Goal: Task Accomplishment & Management: Manage account settings

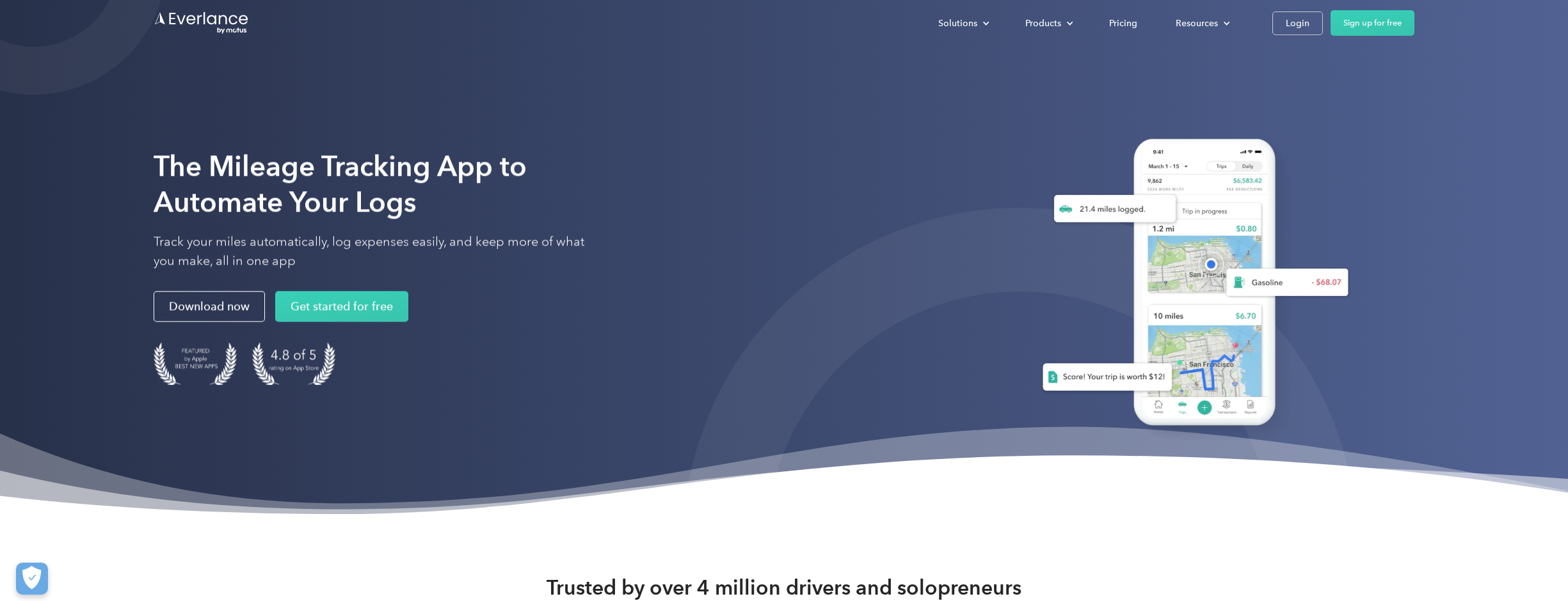
click at [998, 142] on div at bounding box center [1190, 278] width 448 height 391
click at [1296, 27] on div "Login" at bounding box center [1297, 23] width 24 height 16
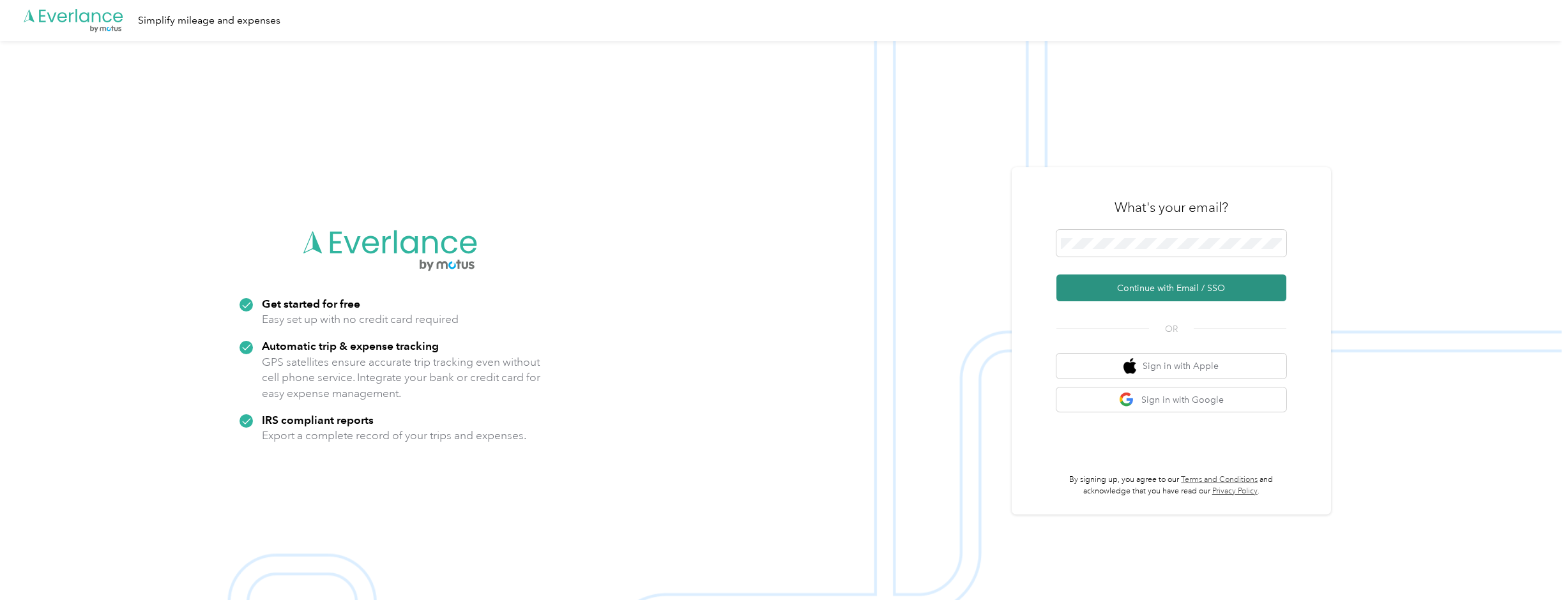
click at [1182, 288] on button "Continue with Email / SSO" at bounding box center [1171, 288] width 230 height 27
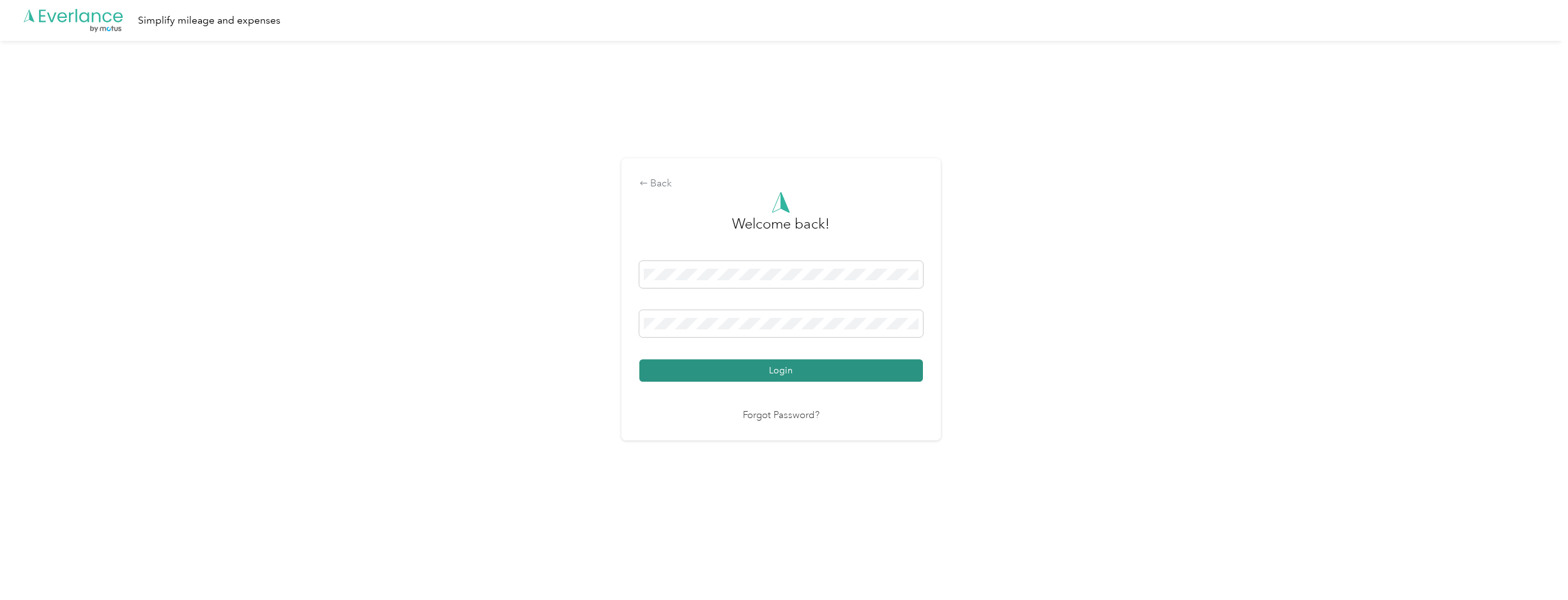
click at [787, 365] on button "Login" at bounding box center [781, 370] width 283 height 22
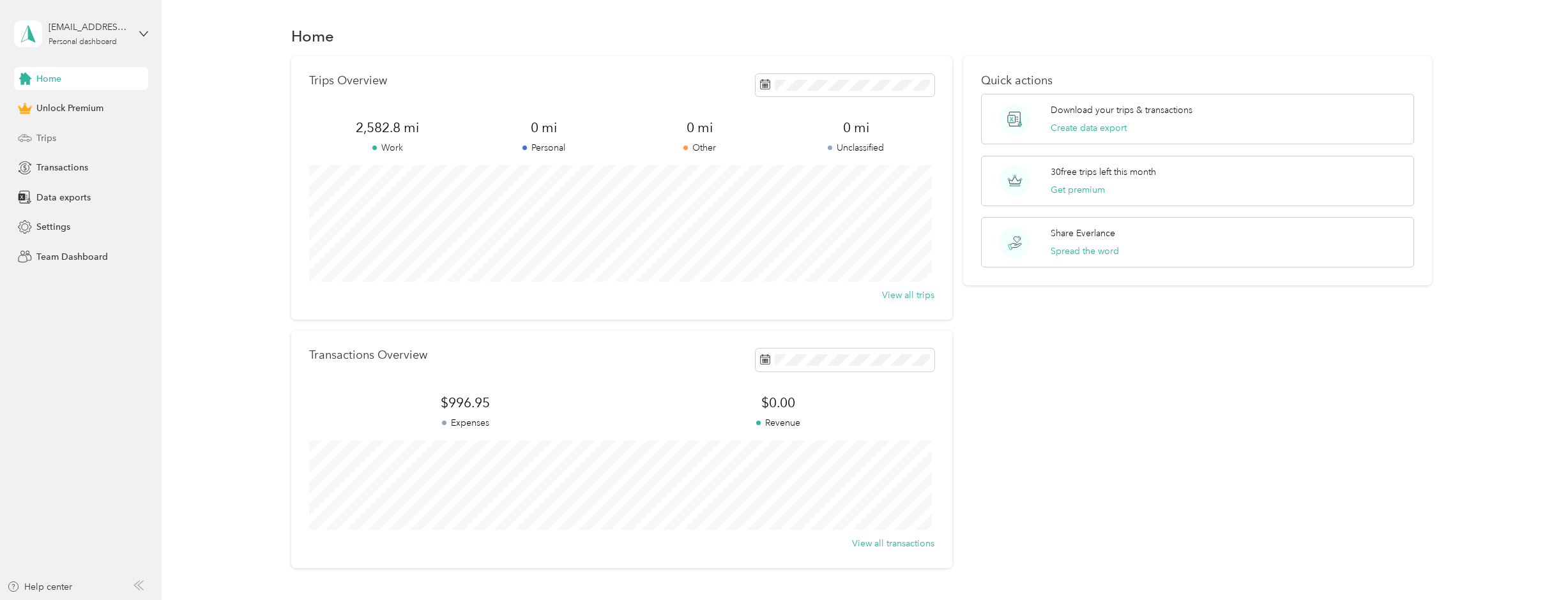
click at [52, 142] on span "Trips" at bounding box center [46, 138] width 20 height 14
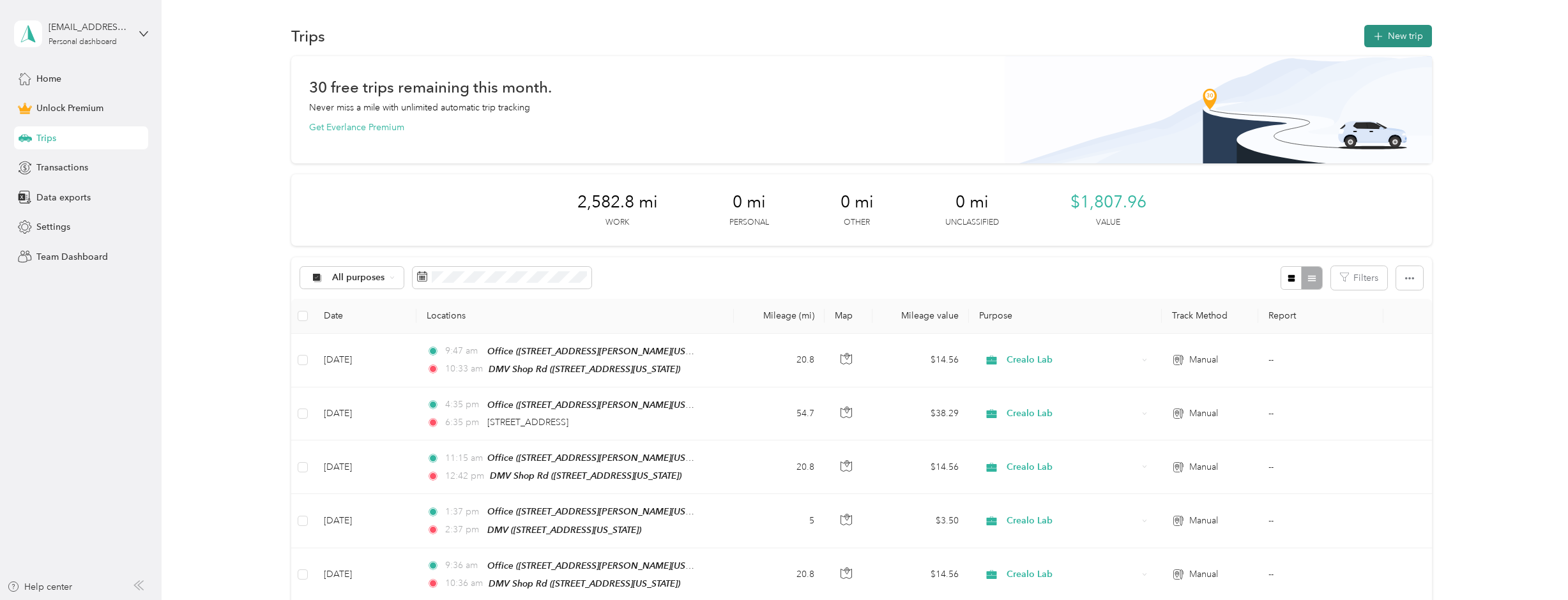
click at [1388, 33] on button "New trip" at bounding box center [1398, 36] width 68 height 22
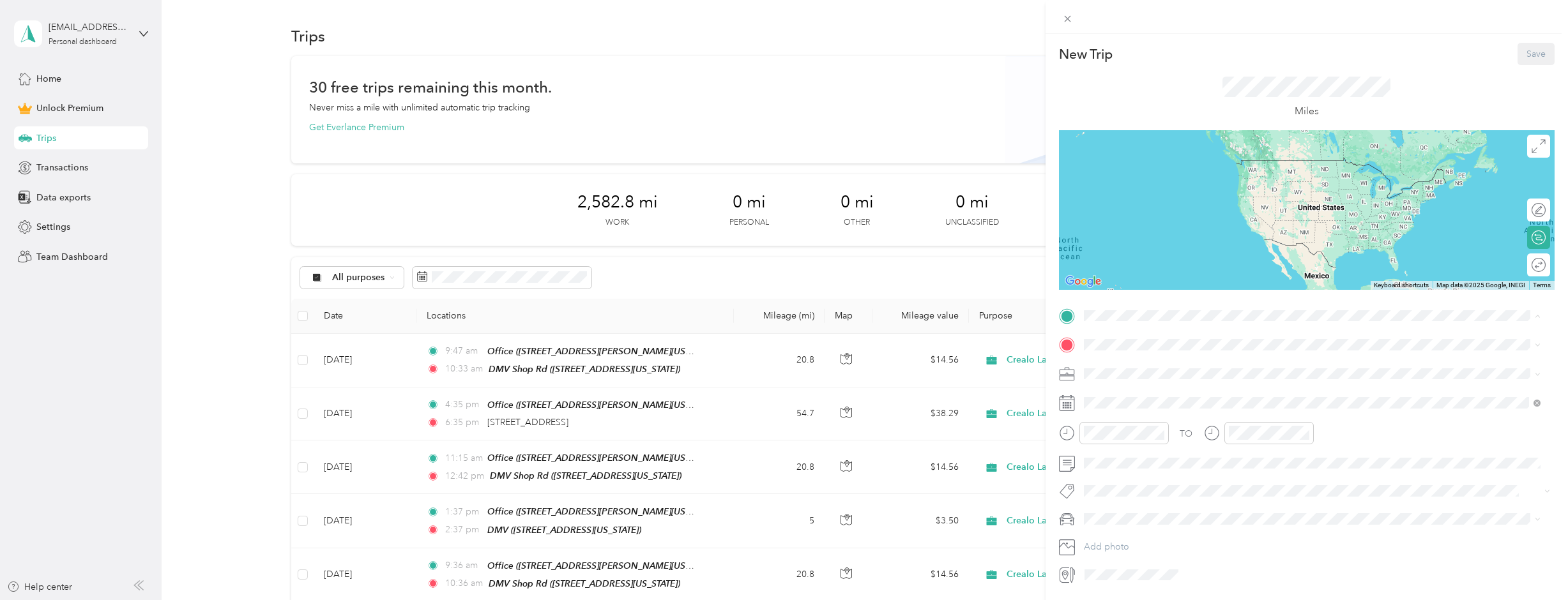
click at [1197, 378] on span "[STREET_ADDRESS][PERSON_NAME][US_STATE]" at bounding box center [1207, 381] width 199 height 11
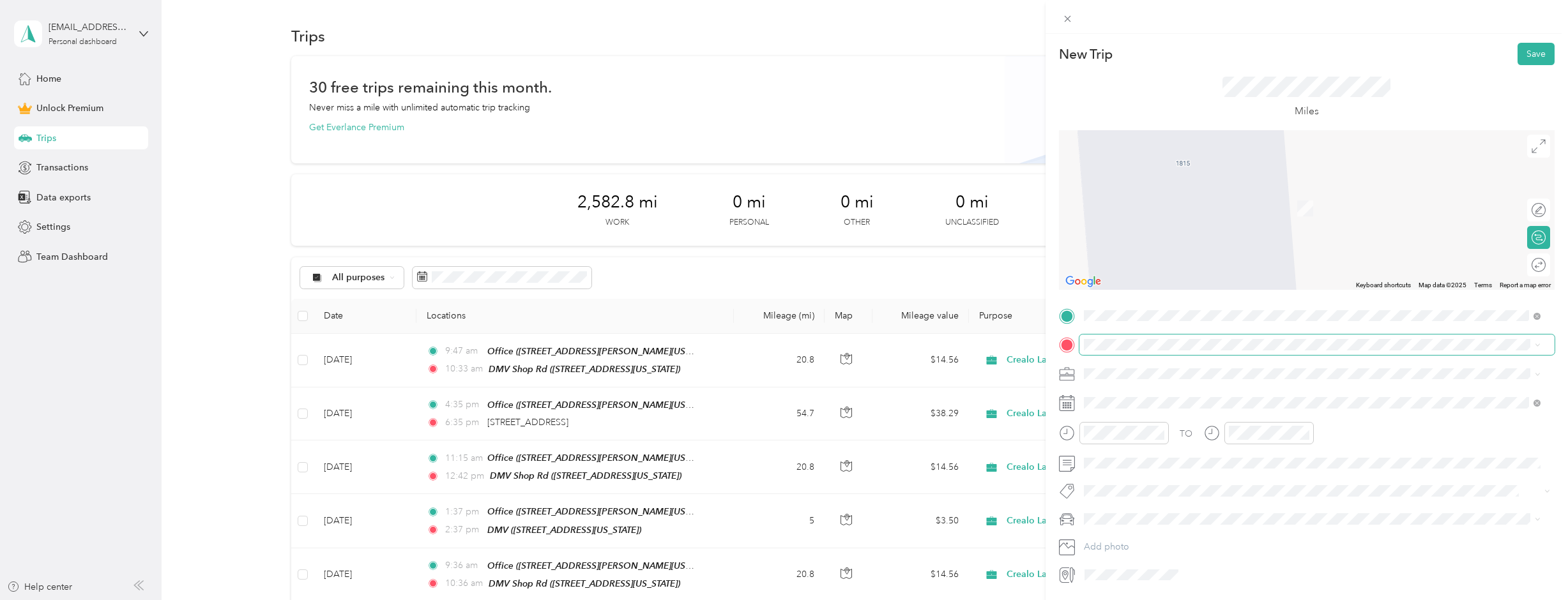
click at [1165, 335] on span at bounding box center [1317, 345] width 476 height 21
click at [1215, 338] on span at bounding box center [1317, 345] width 476 height 21
click at [1206, 396] on span "[STREET_ADDRESS][US_STATE]" at bounding box center [1171, 390] width 128 height 11
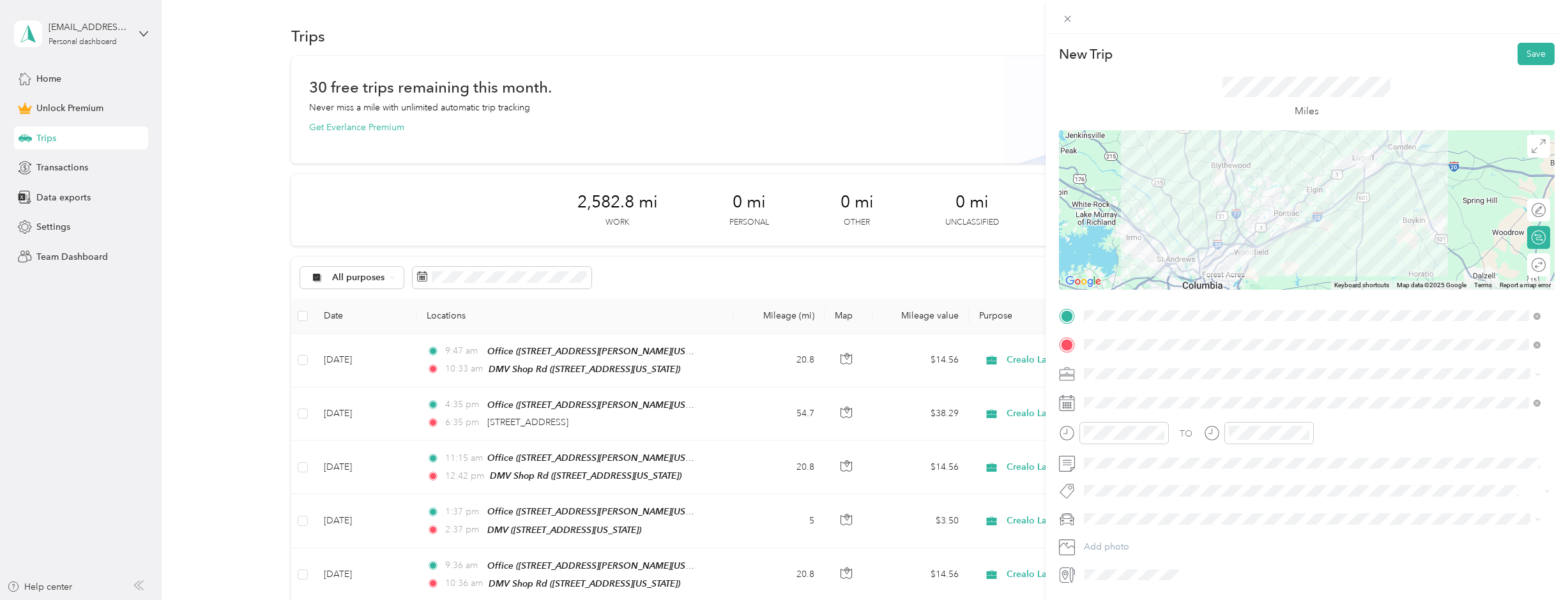
click at [1096, 365] on span at bounding box center [1317, 374] width 476 height 21
click at [1132, 437] on span "Crealo Lab" at bounding box center [1111, 441] width 44 height 11
click at [1098, 359] on div "10" at bounding box center [1097, 365] width 30 height 18
click at [1130, 311] on div "30" at bounding box center [1133, 311] width 30 height 18
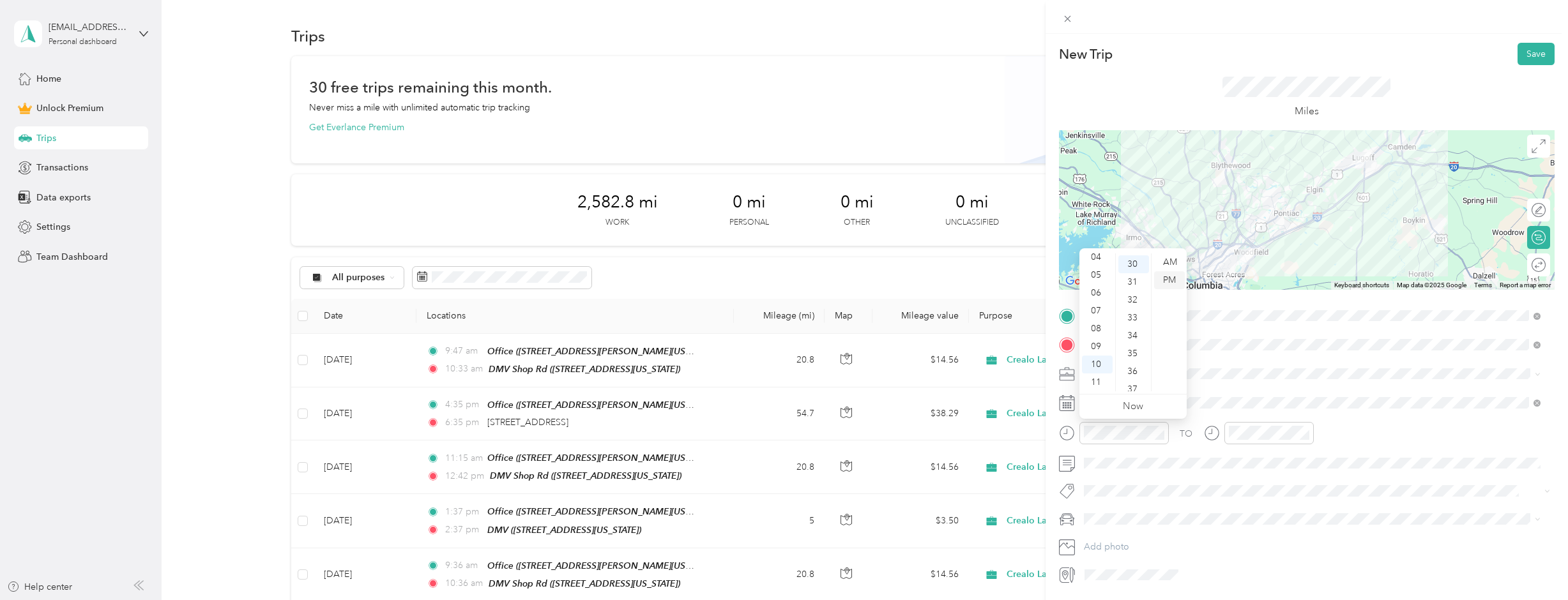
scroll to position [536, 0]
click at [1171, 256] on div "AM" at bounding box center [1169, 263] width 30 height 18
click at [1238, 380] on div "11" at bounding box center [1241, 383] width 30 height 18
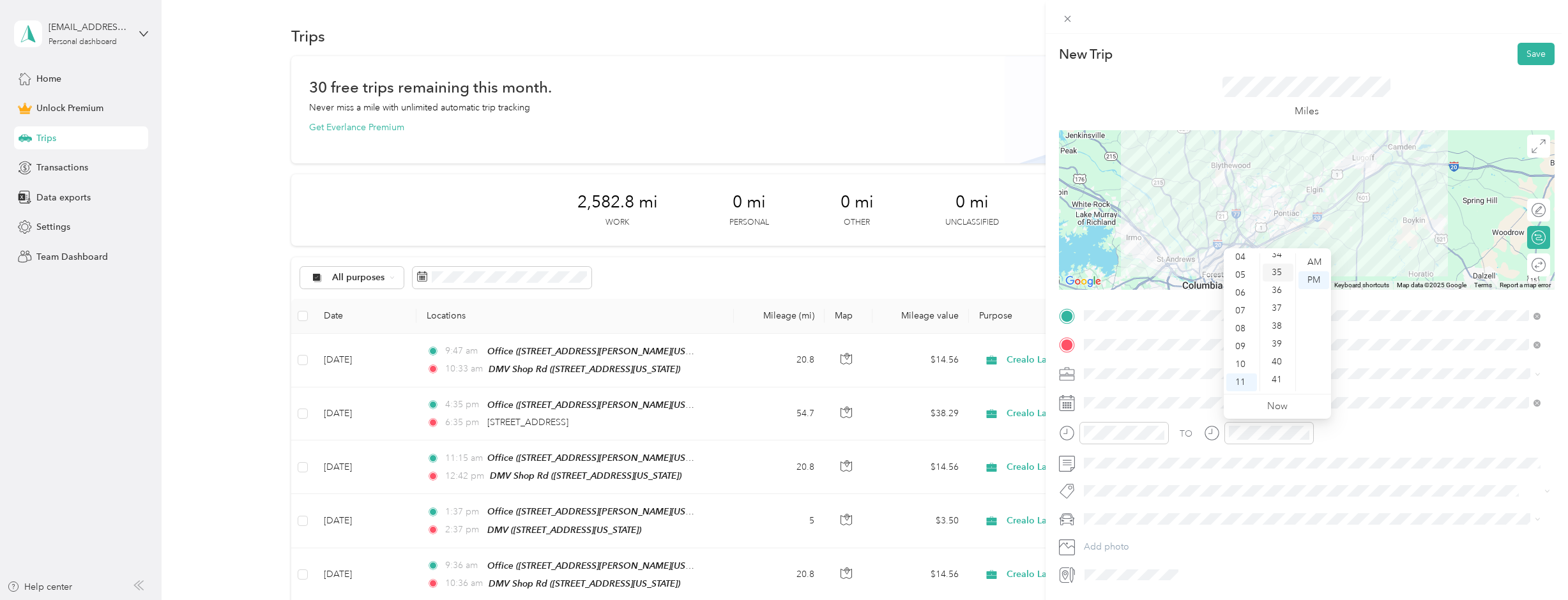
click at [1275, 275] on div "35" at bounding box center [1278, 273] width 30 height 18
click at [1313, 259] on div "AM" at bounding box center [1314, 263] width 30 height 18
click at [1383, 437] on div "TO" at bounding box center [1307, 437] width 496 height 31
click at [1527, 270] on div "Round trip" at bounding box center [1538, 265] width 23 height 23
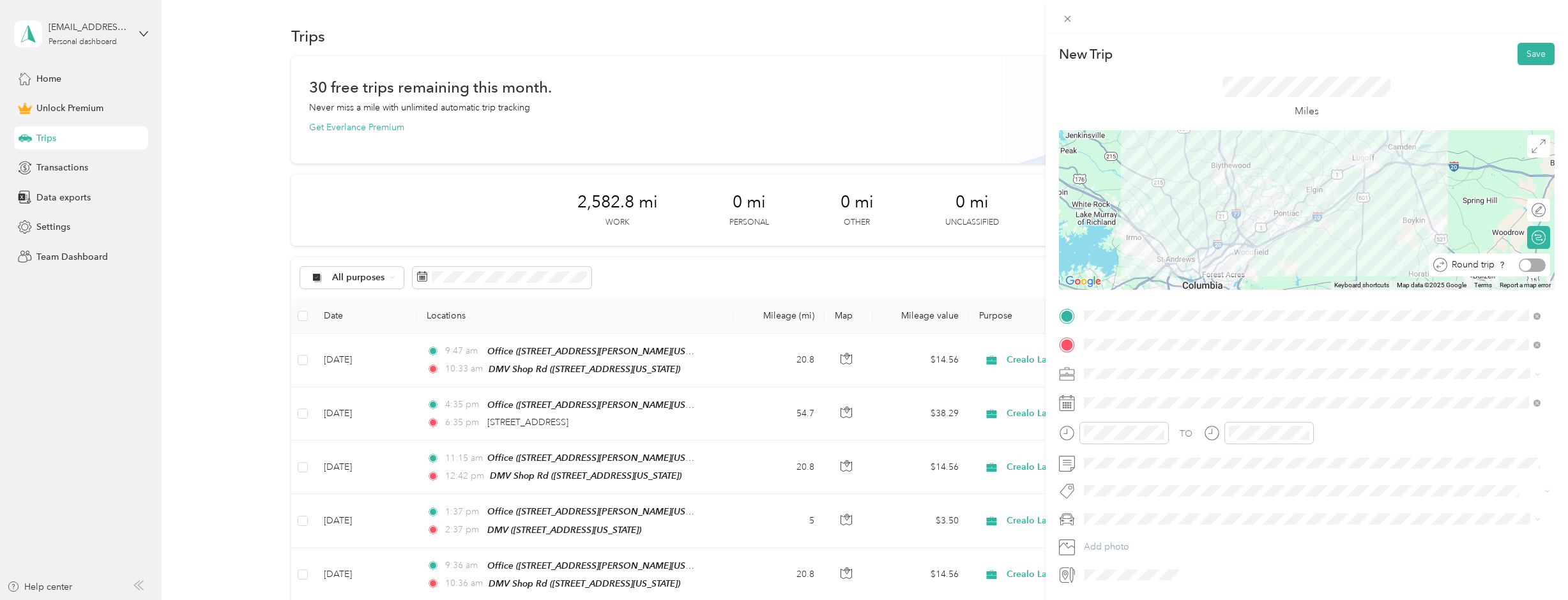
click at [1527, 267] on div at bounding box center [1532, 266] width 27 height 14
click at [1532, 52] on button "Save" at bounding box center [1536, 53] width 37 height 22
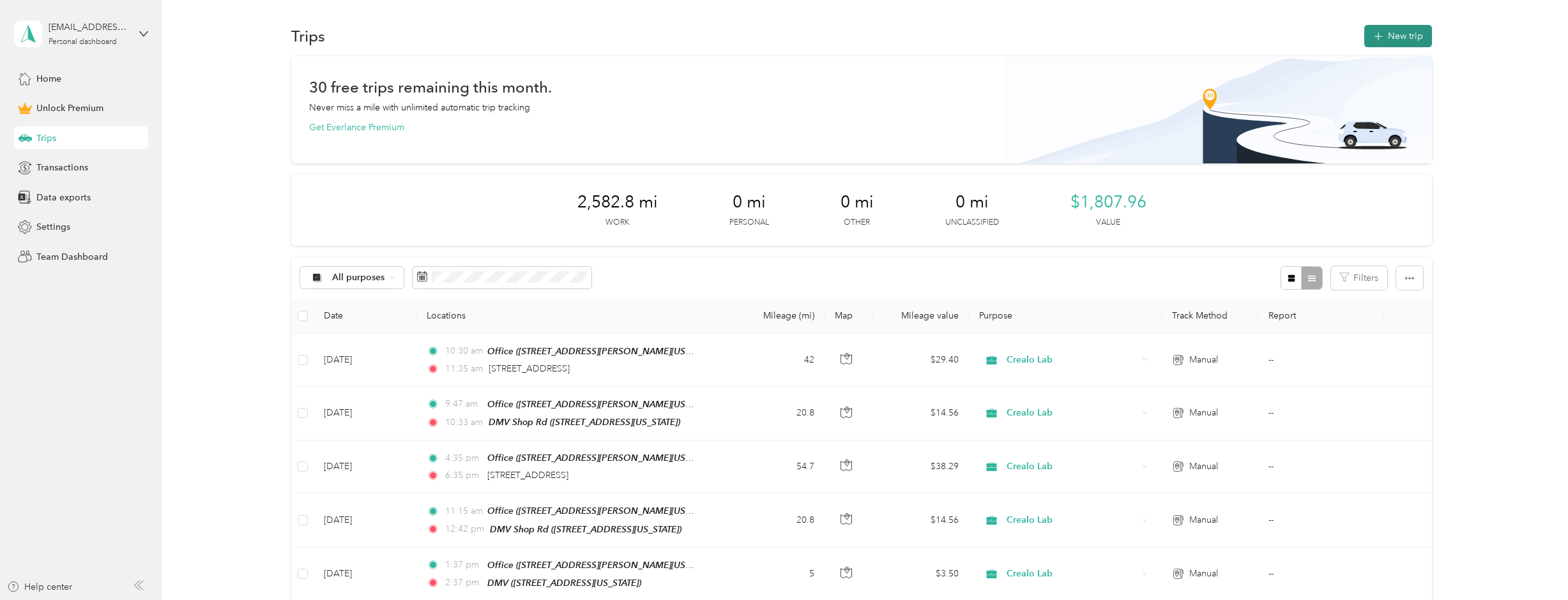
click at [1379, 39] on icon "button" at bounding box center [1378, 36] width 14 height 14
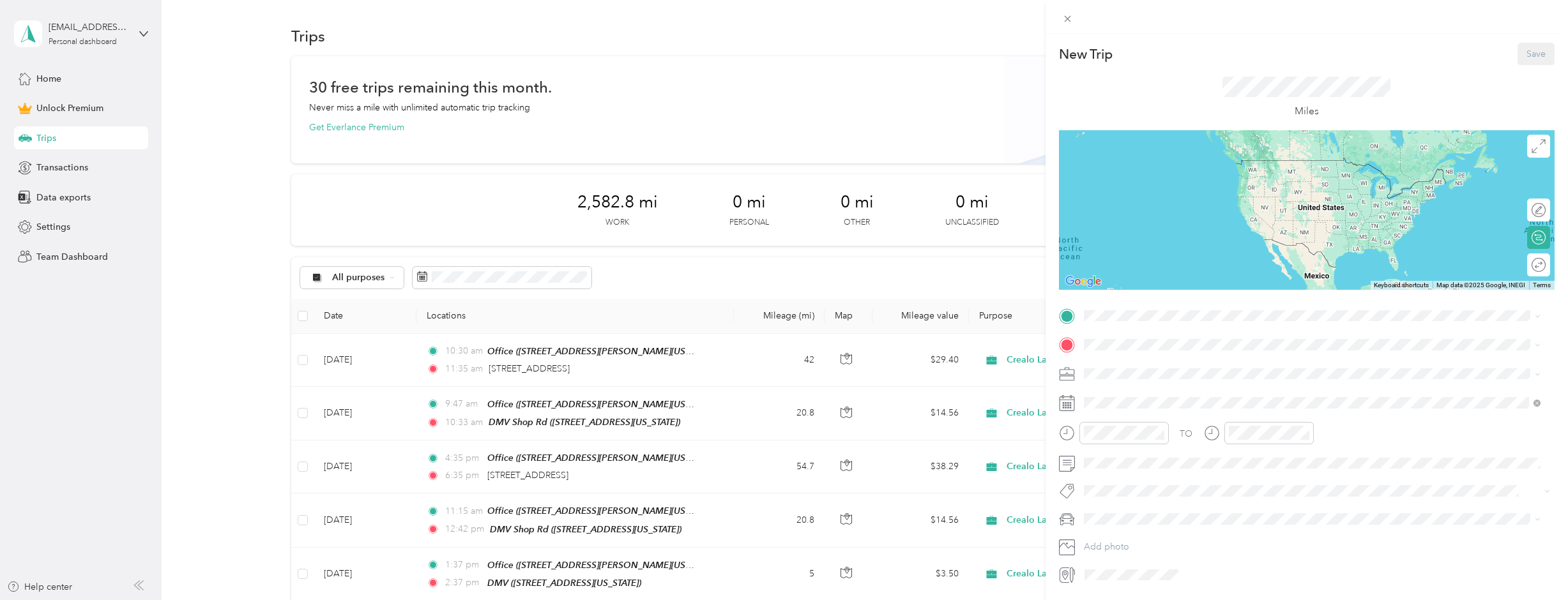
click at [1209, 367] on div "Office" at bounding box center [1207, 366] width 199 height 11
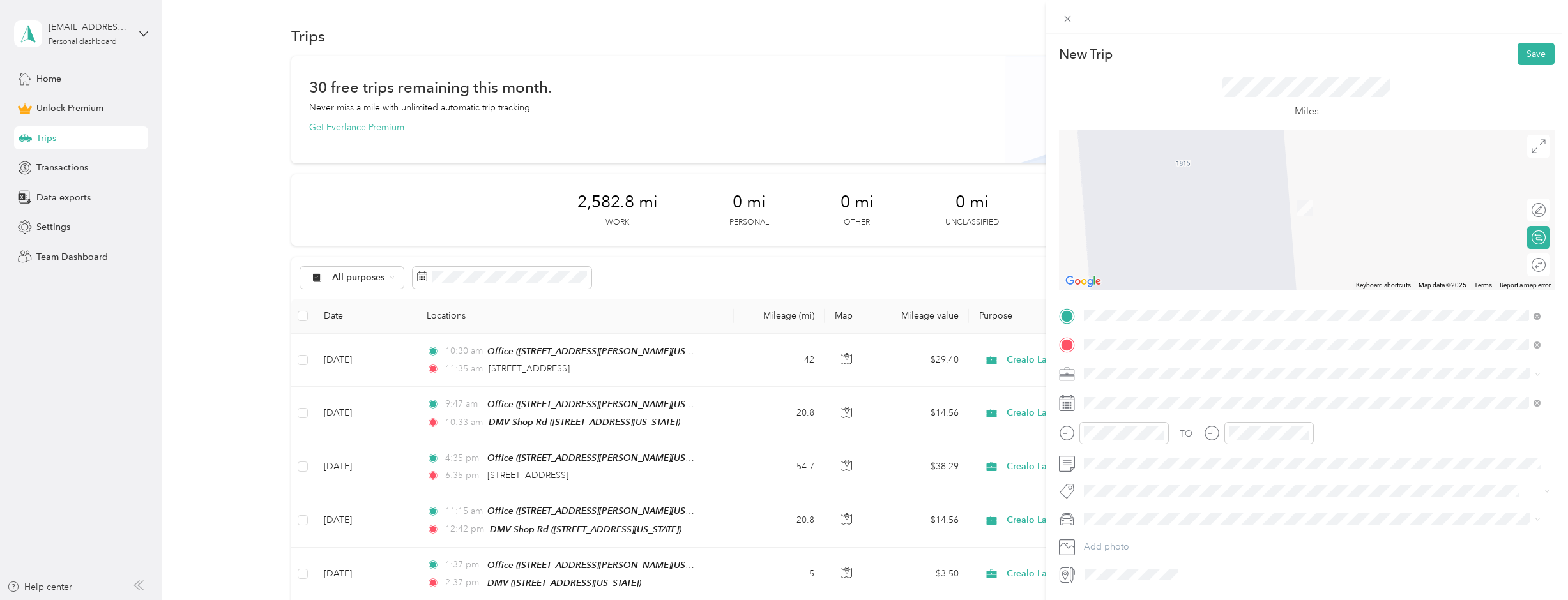
click at [1214, 449] on span "[STREET_ADDRESS][PERSON_NAME][US_STATE]" at bounding box center [1207, 443] width 199 height 11
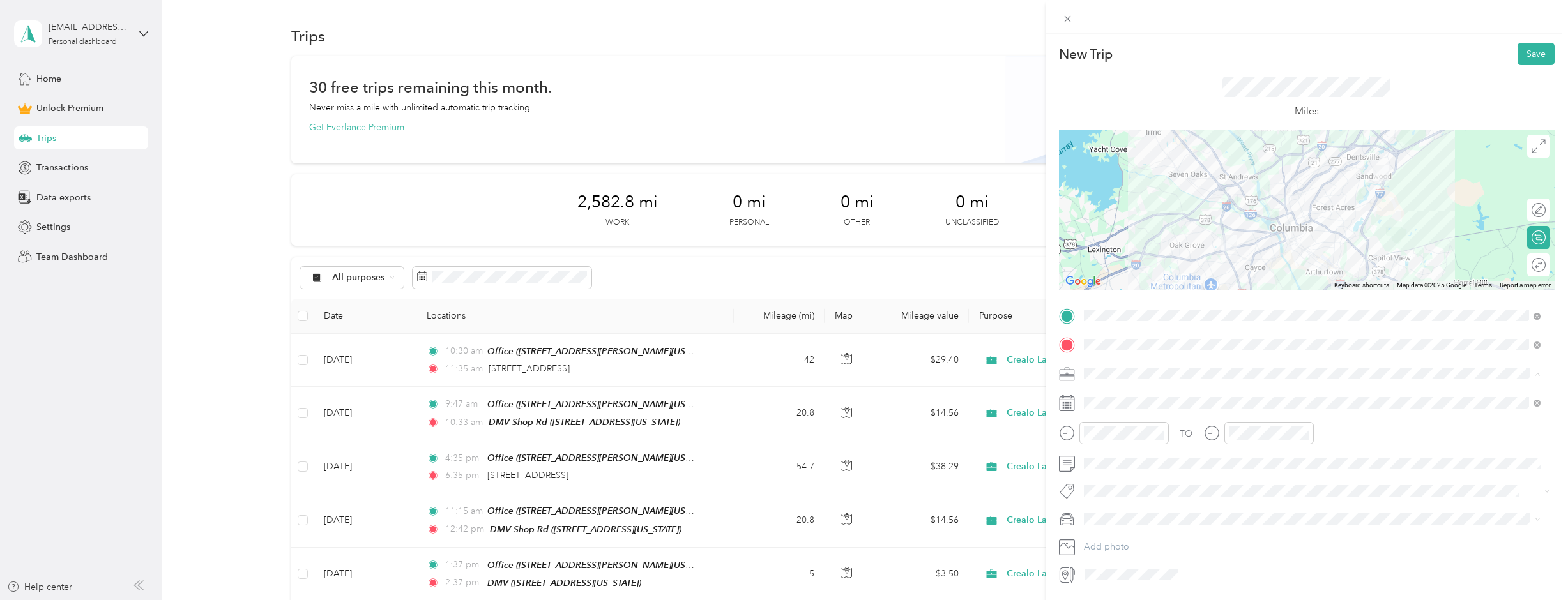
click at [1136, 441] on div "Crealo Lab" at bounding box center [1312, 441] width 447 height 14
click at [1090, 261] on div "12" at bounding box center [1097, 263] width 30 height 18
click at [1127, 261] on div "00" at bounding box center [1133, 263] width 30 height 18
click at [1165, 276] on div "PM" at bounding box center [1169, 280] width 30 height 18
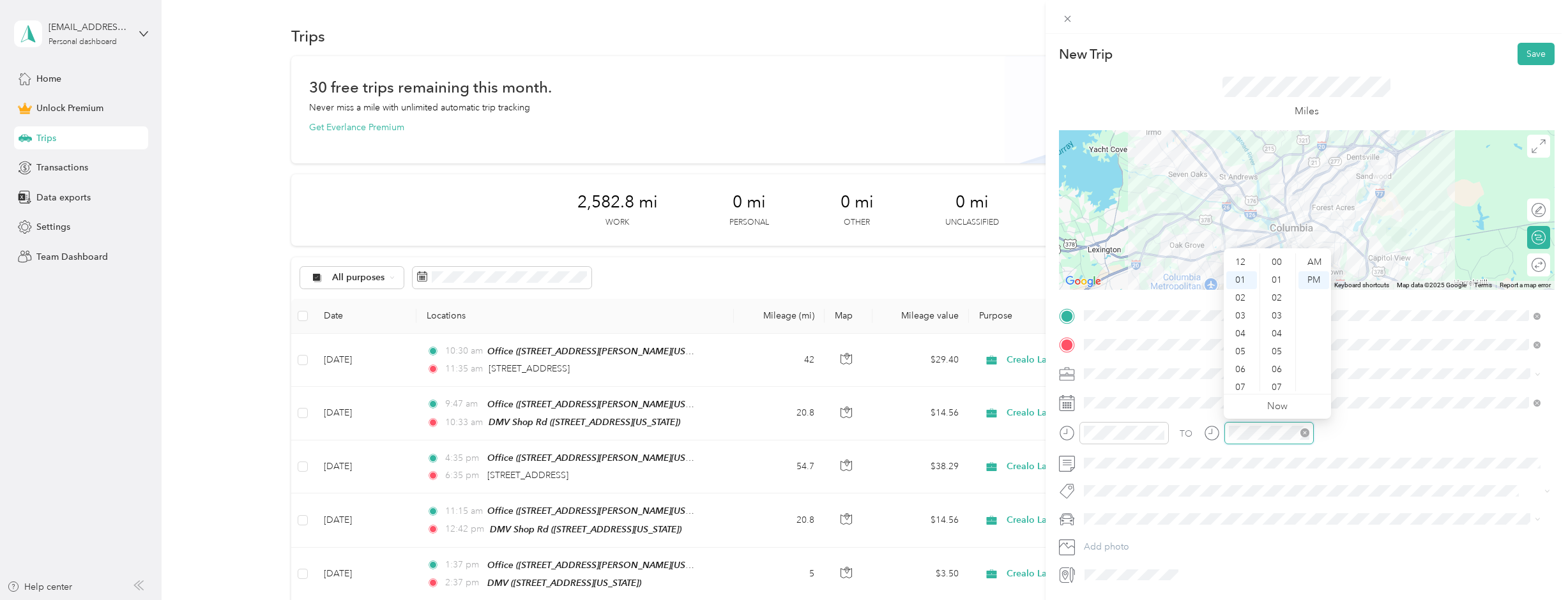
scroll to position [935, 0]
click at [1396, 430] on div "TO" at bounding box center [1307, 437] width 496 height 31
click at [1528, 264] on div at bounding box center [1532, 266] width 27 height 14
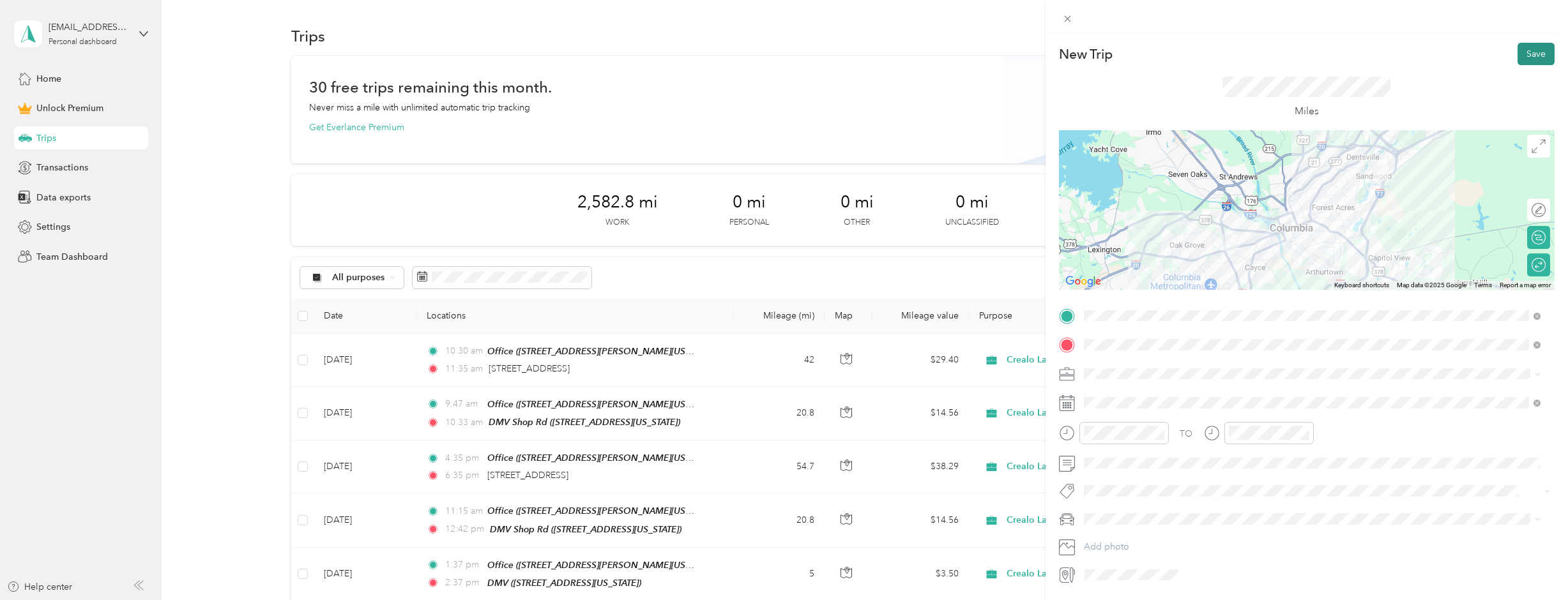
click at [1526, 52] on button "Save" at bounding box center [1536, 53] width 37 height 22
